Goal: Find specific page/section: Find specific page/section

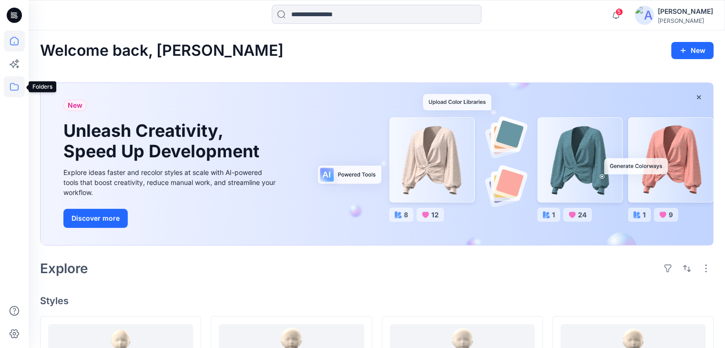
click at [11, 90] on icon at bounding box center [14, 87] width 9 height 8
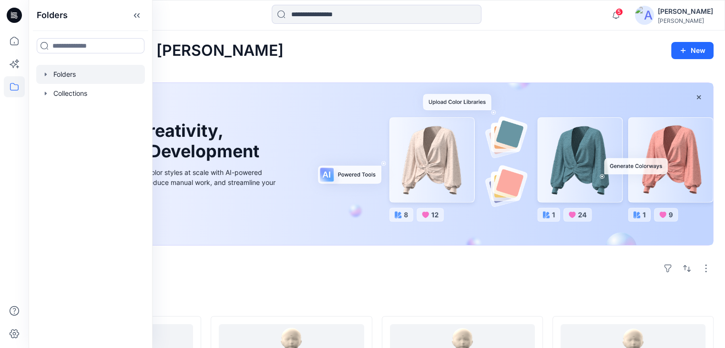
drag, startPoint x: 71, startPoint y: 64, endPoint x: 73, endPoint y: 77, distance: 13.6
click at [73, 77] on div at bounding box center [90, 74] width 109 height 19
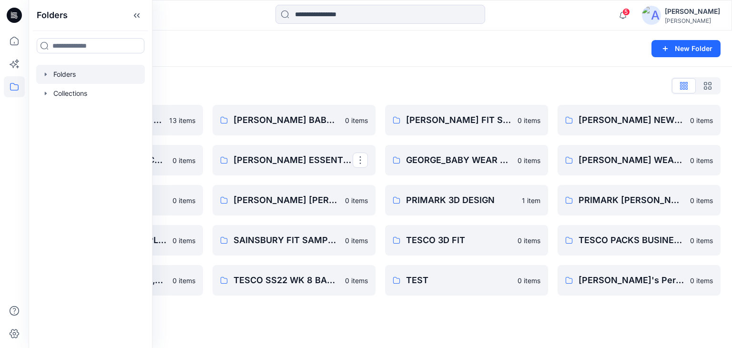
click at [398, 65] on div "Folders New Folder" at bounding box center [380, 48] width 703 height 36
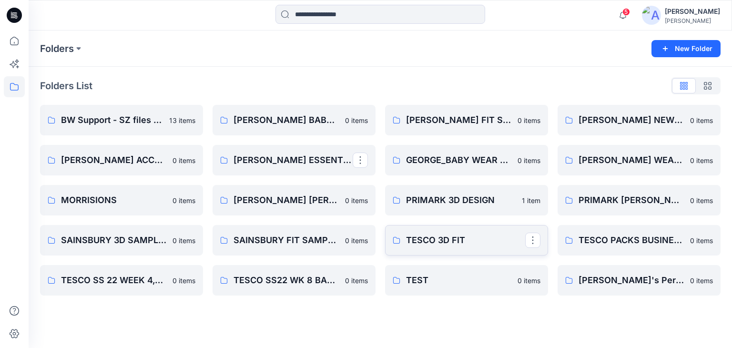
click at [448, 244] on p "TESCO 3D FIT" at bounding box center [465, 239] width 119 height 13
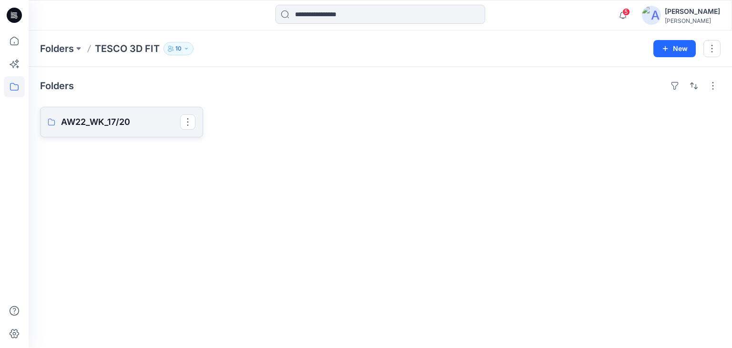
click at [129, 128] on p "AW22_WK_17/20" at bounding box center [120, 121] width 119 height 13
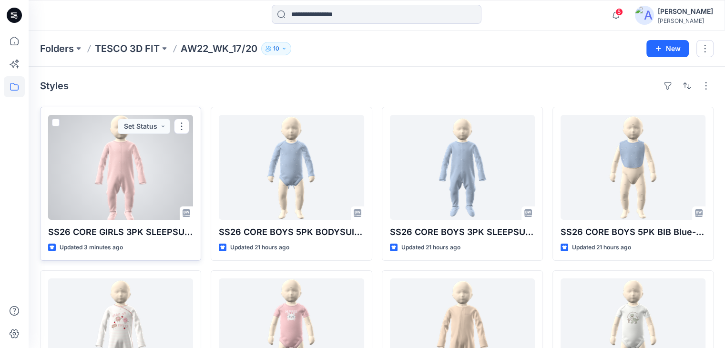
click at [145, 202] on div at bounding box center [120, 167] width 145 height 105
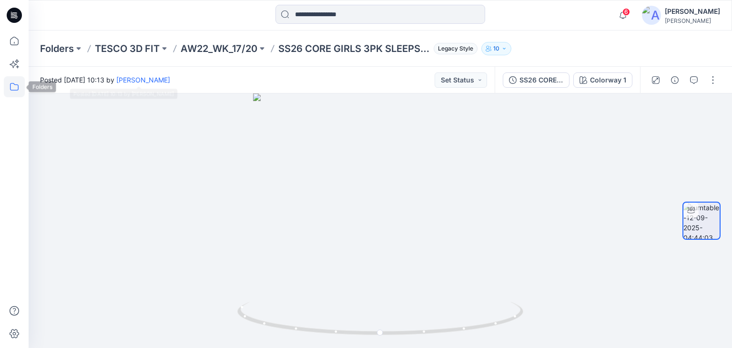
click at [10, 86] on icon at bounding box center [14, 86] width 21 height 21
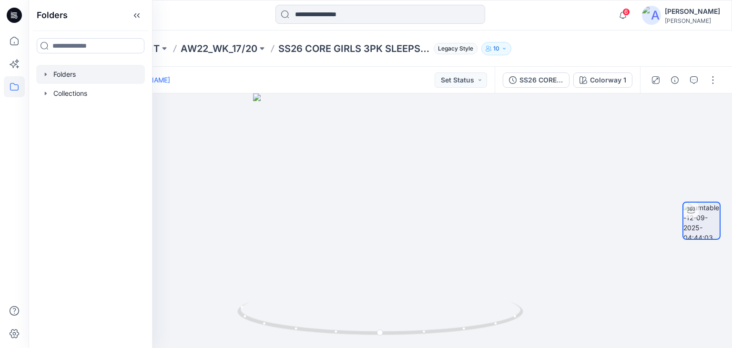
click at [58, 75] on div at bounding box center [90, 74] width 109 height 19
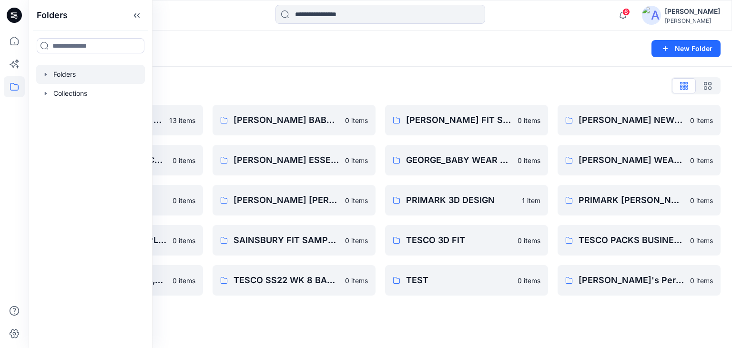
click at [551, 21] on div at bounding box center [380, 15] width 352 height 21
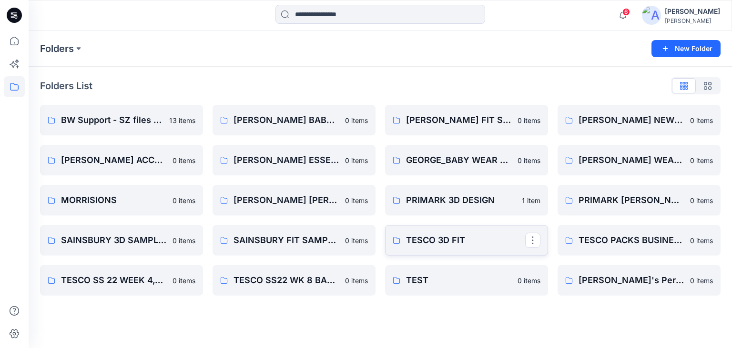
click at [433, 241] on p "TESCO 3D FIT" at bounding box center [465, 239] width 119 height 13
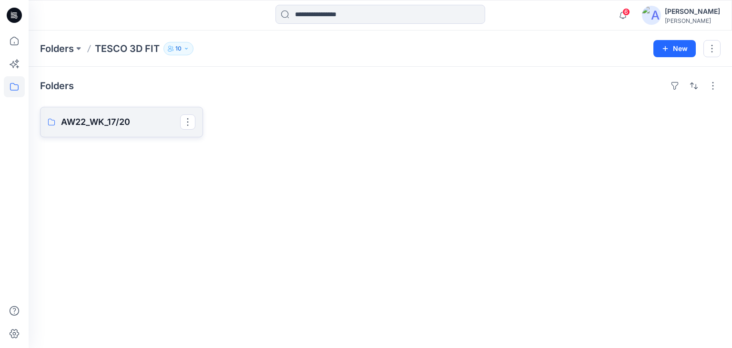
click at [89, 115] on p "AW22_WK_17/20" at bounding box center [120, 121] width 119 height 13
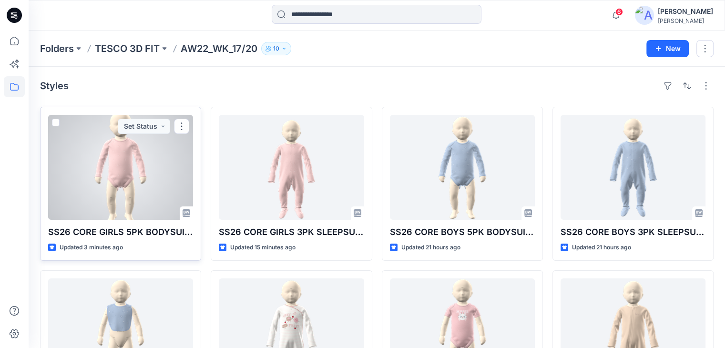
click at [175, 158] on div at bounding box center [120, 167] width 145 height 105
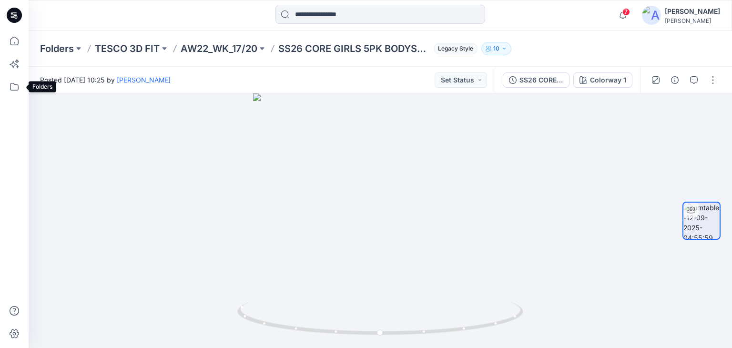
drag, startPoint x: 13, startPoint y: 88, endPoint x: 25, endPoint y: 88, distance: 11.9
click at [13, 88] on icon at bounding box center [14, 86] width 21 height 21
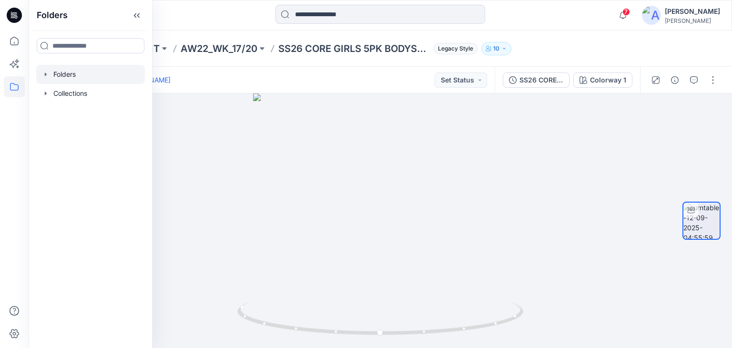
click at [61, 71] on div at bounding box center [90, 74] width 109 height 19
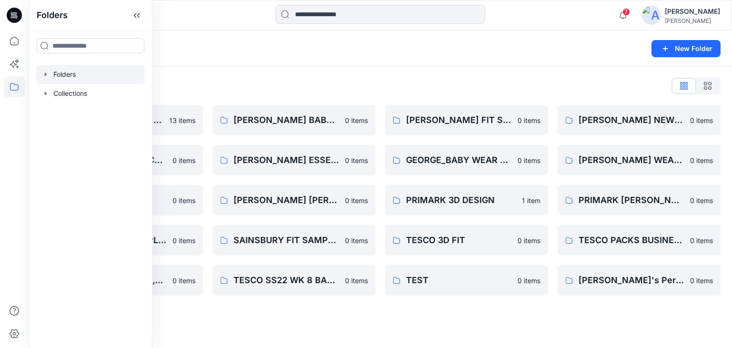
drag, startPoint x: 223, startPoint y: 19, endPoint x: 223, endPoint y: 24, distance: 5.3
click at [223, 19] on div at bounding box center [380, 15] width 352 height 21
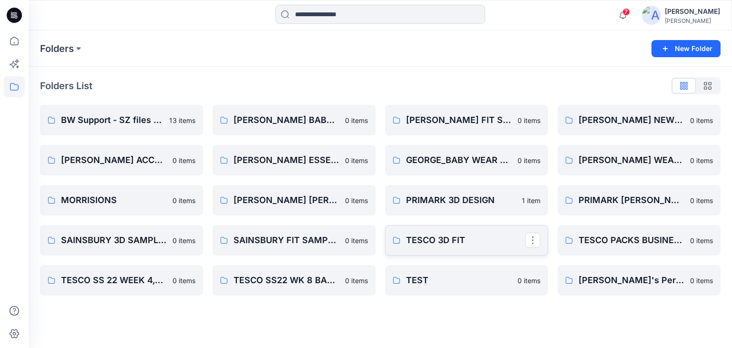
click at [446, 243] on p "TESCO 3D FIT" at bounding box center [465, 239] width 119 height 13
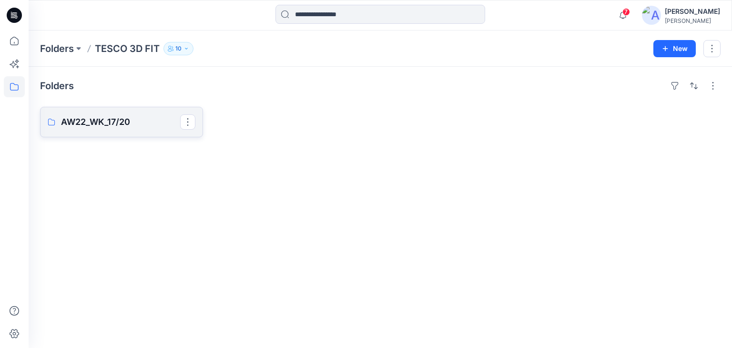
click at [108, 118] on p "AW22_WK_17/20" at bounding box center [120, 121] width 119 height 13
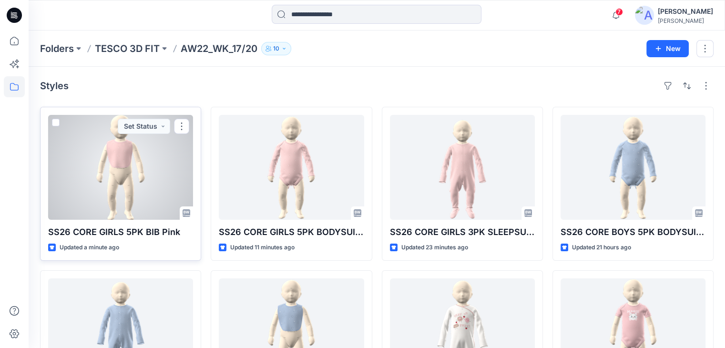
click at [127, 185] on div at bounding box center [120, 167] width 145 height 105
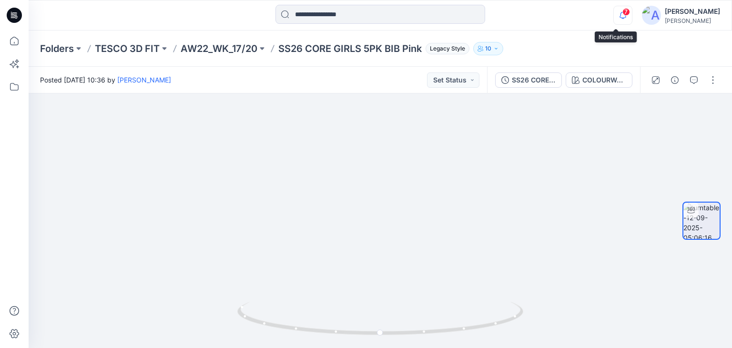
click at [621, 15] on icon "button" at bounding box center [623, 15] width 18 height 19
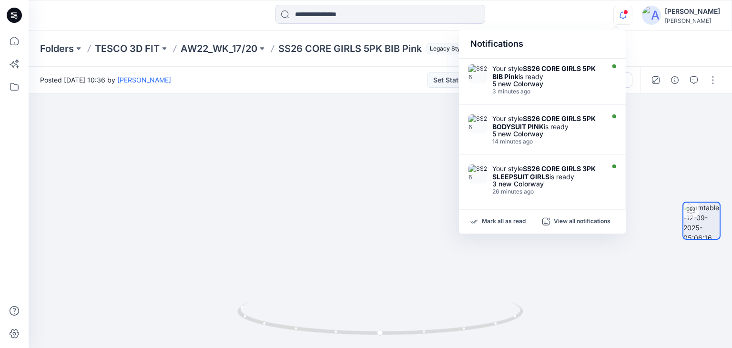
click at [623, 12] on span at bounding box center [625, 12] width 5 height 5
